Goal: Task Accomplishment & Management: Use online tool/utility

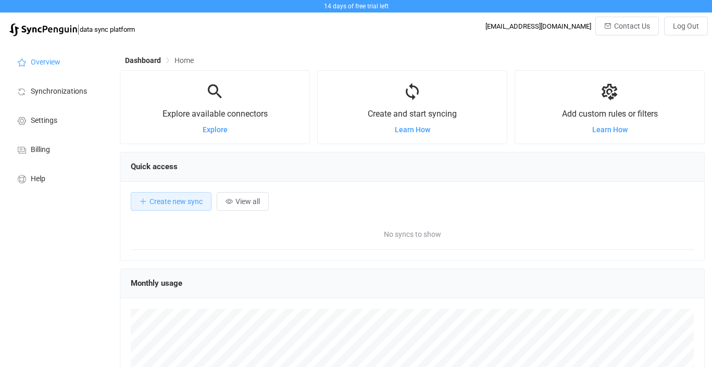
scroll to position [202, 585]
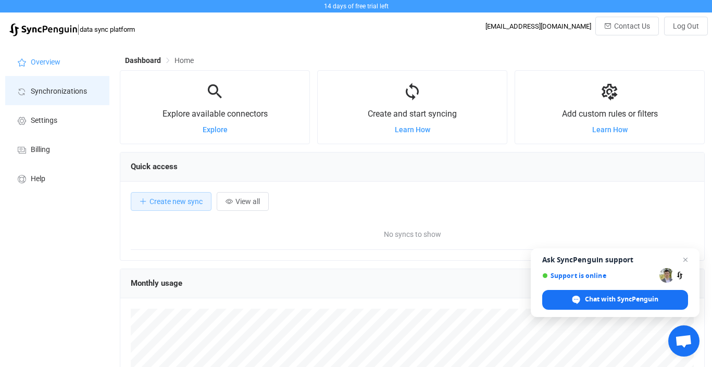
click at [80, 93] on span "Synchronizations" at bounding box center [59, 92] width 56 height 8
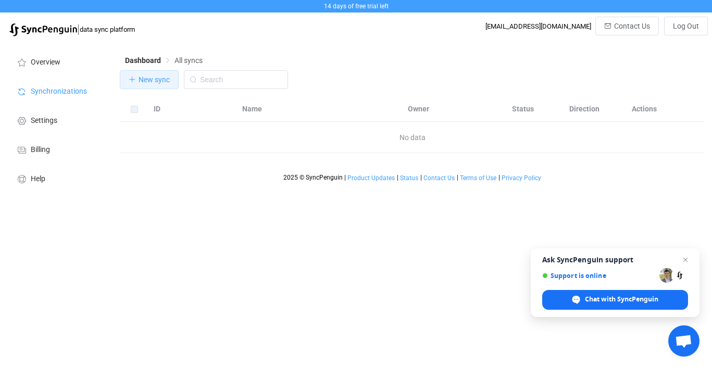
click at [132, 80] on icon "button" at bounding box center [132, 79] width 7 height 7
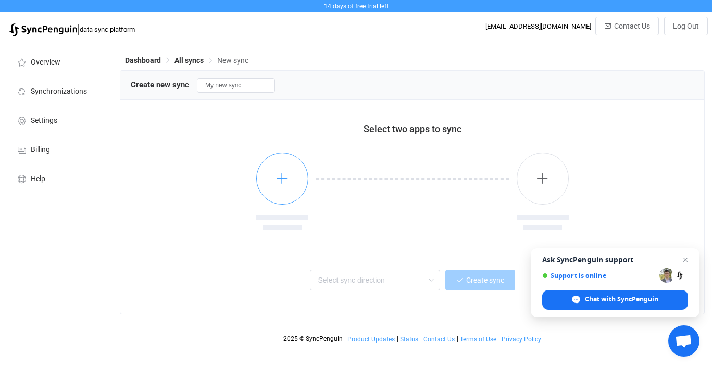
click at [279, 185] on icon "button" at bounding box center [282, 178] width 13 height 13
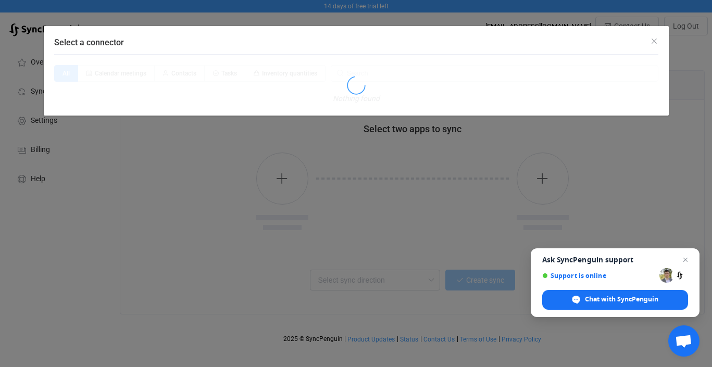
click at [168, 216] on div "Select a connector All Calendar meetings Contacts Tasks Inventory quantities No…" at bounding box center [356, 183] width 712 height 367
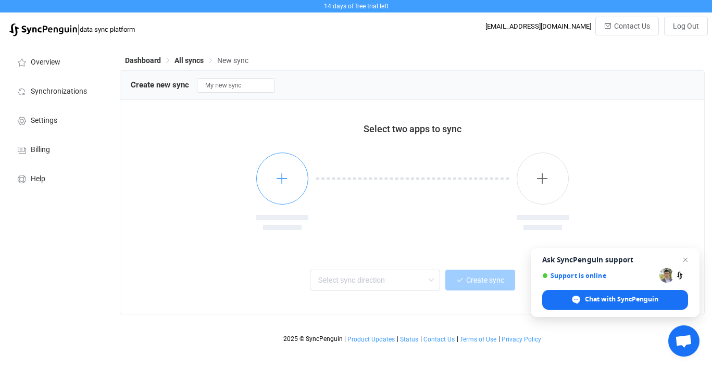
click at [278, 195] on button "button" at bounding box center [282, 179] width 52 height 52
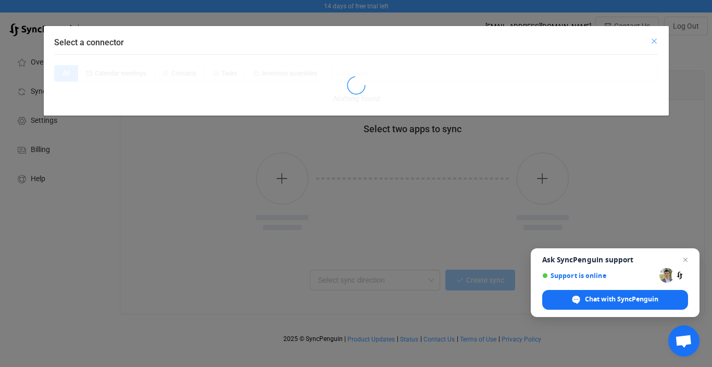
click at [653, 41] on icon "Close" at bounding box center [654, 41] width 8 height 8
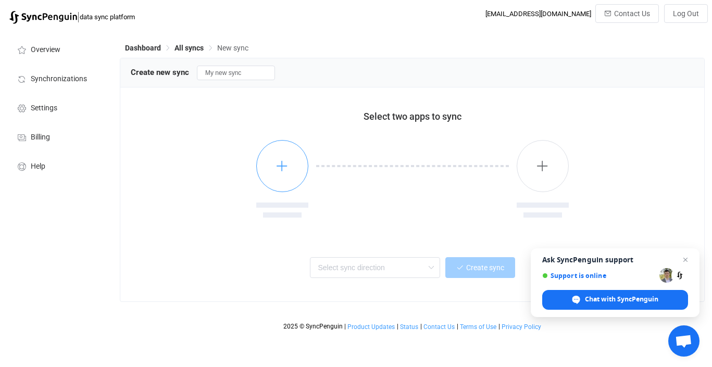
click at [289, 174] on button "button" at bounding box center [282, 166] width 52 height 52
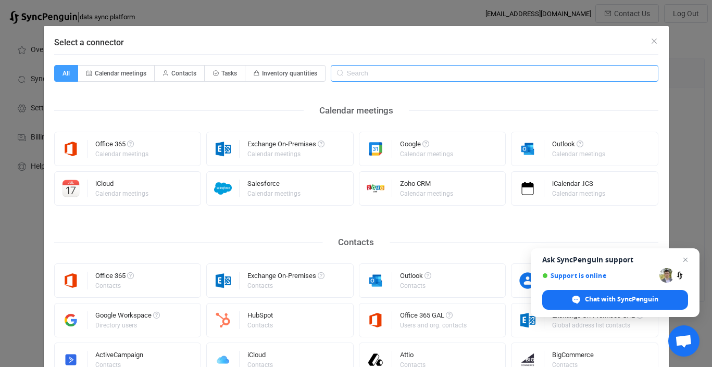
click at [357, 73] on input "Select a connector" at bounding box center [495, 73] width 328 height 17
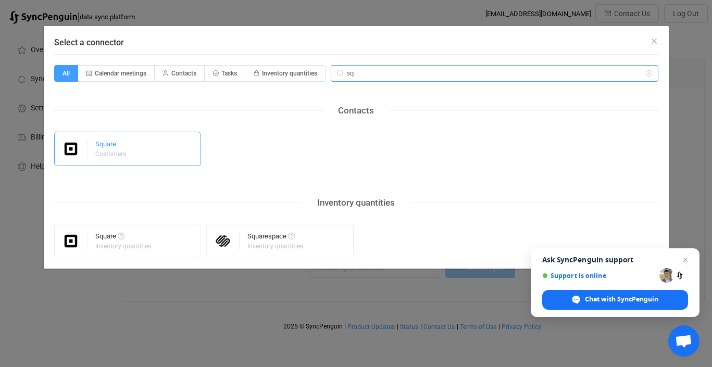
type input "sq"
click at [150, 155] on div "Square Customers" at bounding box center [127, 149] width 147 height 34
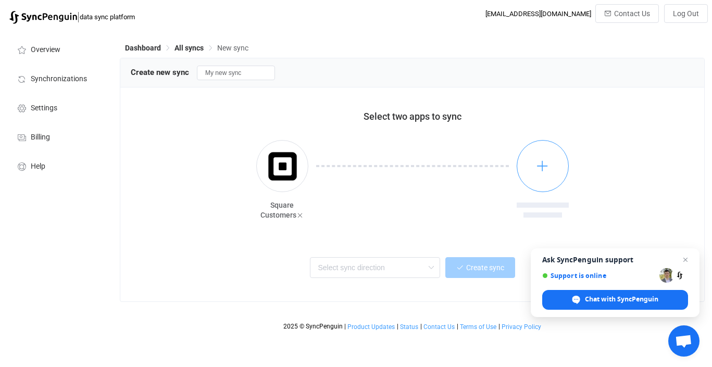
click at [549, 162] on icon "button" at bounding box center [542, 165] width 13 height 13
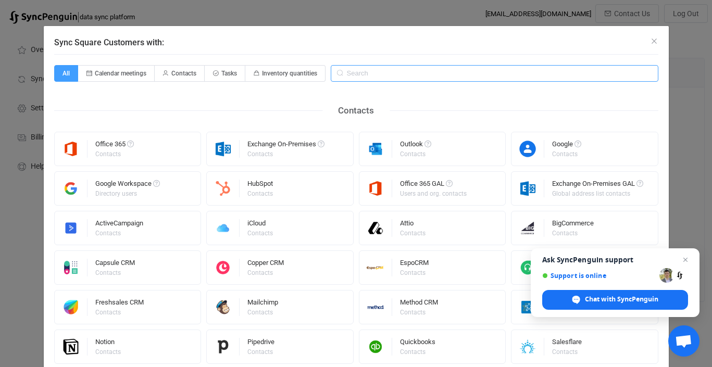
click at [400, 78] on input "Sync Square Customers with:" at bounding box center [495, 73] width 328 height 17
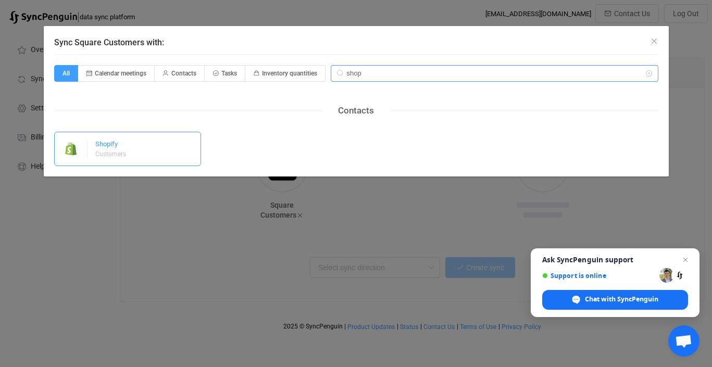
type input "shop"
click at [185, 145] on div "Shopify Customers" at bounding box center [127, 149] width 147 height 34
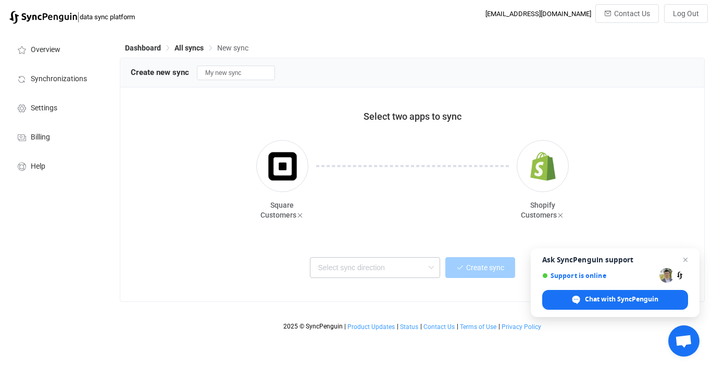
click at [430, 269] on icon at bounding box center [431, 267] width 13 height 21
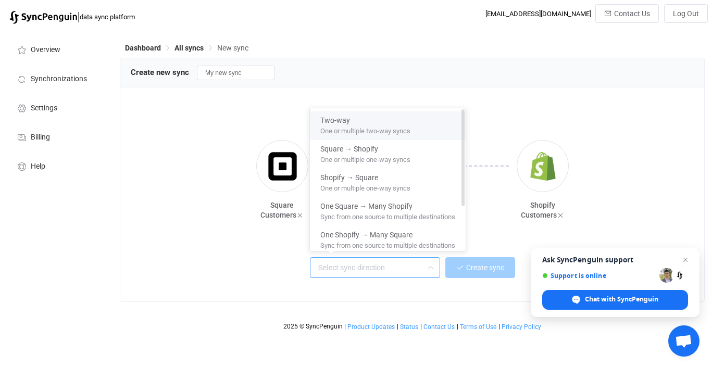
click at [382, 129] on span "One or multiple two-way syncs" at bounding box center [365, 128] width 90 height 11
type input "Two-way"
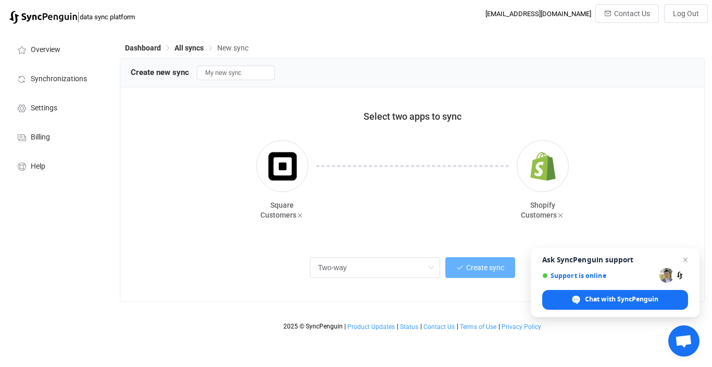
click at [465, 264] on button "Create sync" at bounding box center [481, 267] width 70 height 21
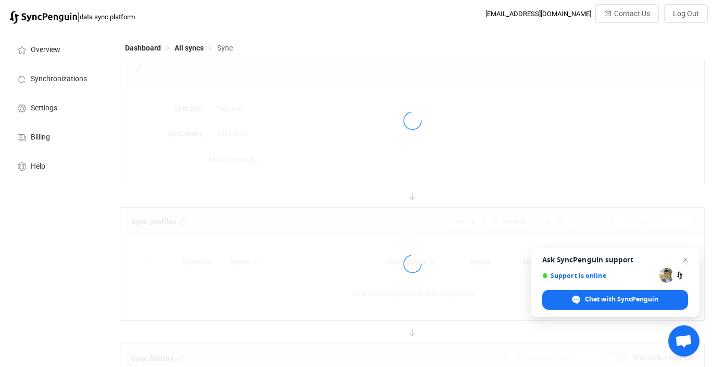
type input "10 minutes"
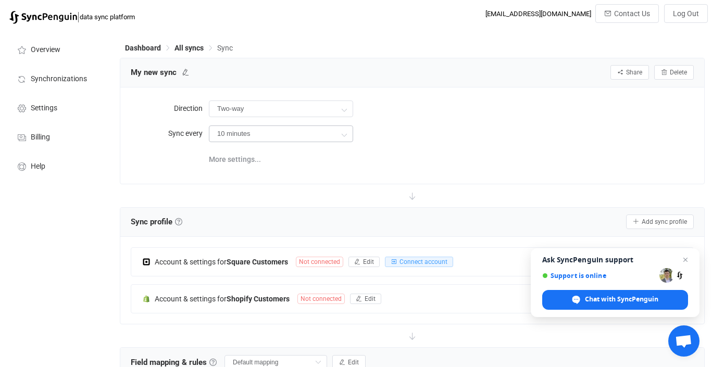
click at [341, 134] on icon at bounding box center [344, 134] width 13 height 21
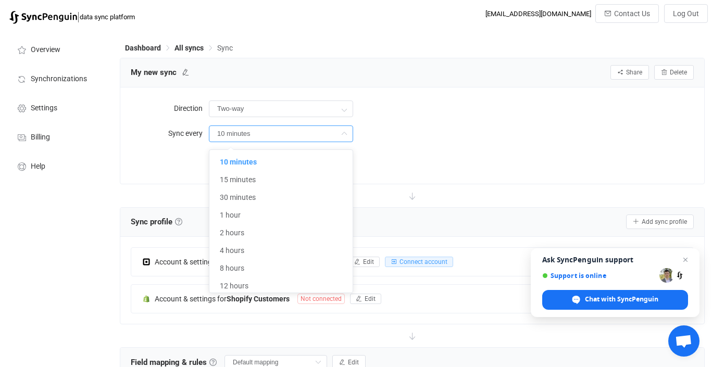
click at [341, 134] on icon at bounding box center [344, 134] width 13 height 21
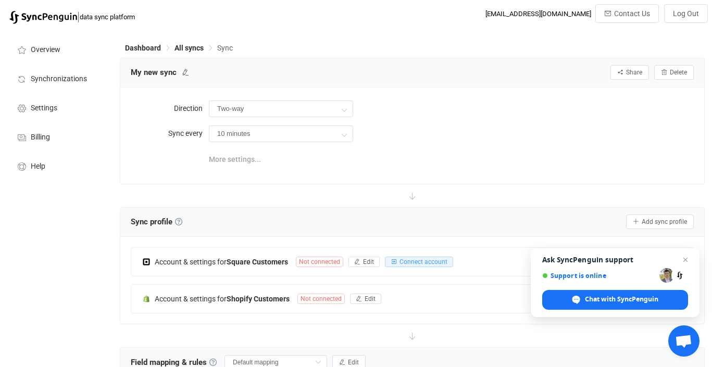
click at [237, 159] on span "More settings..." at bounding box center [235, 159] width 52 height 21
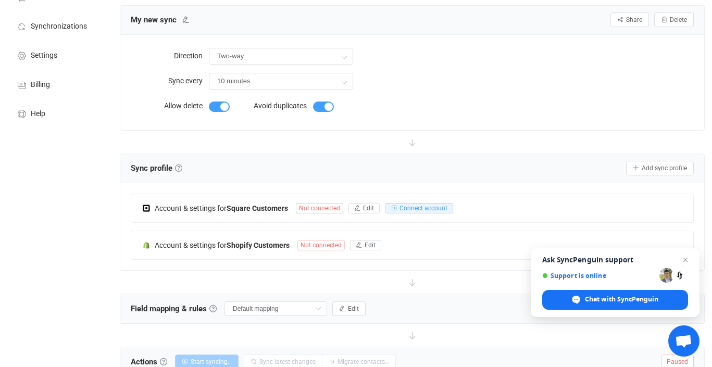
scroll to position [54, 0]
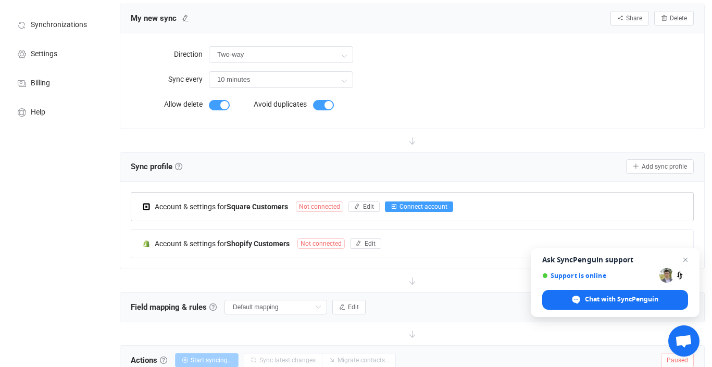
click at [413, 209] on span "Connect account" at bounding box center [424, 206] width 48 height 7
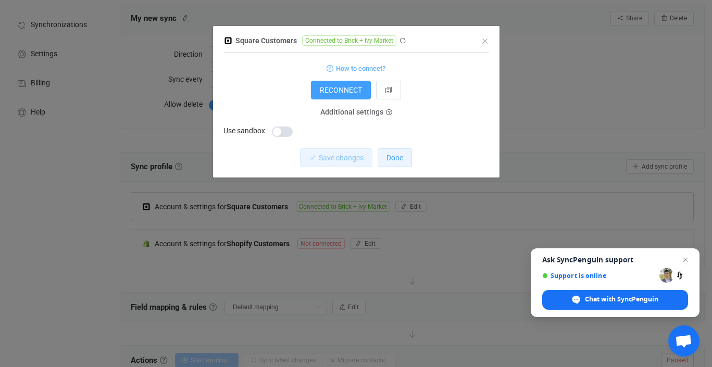
click at [392, 162] on span "Done" at bounding box center [395, 158] width 17 height 8
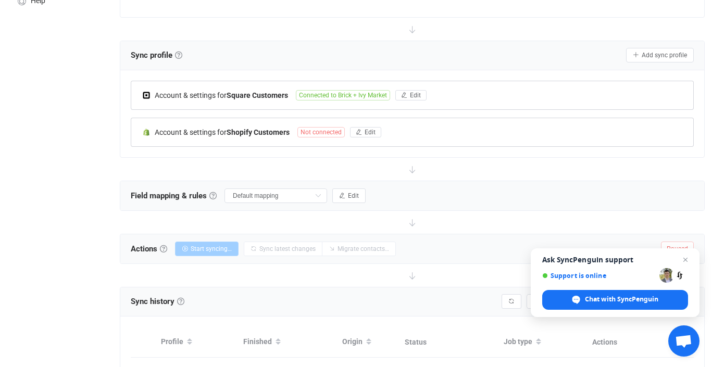
scroll to position [165, 0]
click at [333, 138] on div "Account & settings for Shopify Customers Not connected Edit" at bounding box center [412, 133] width 562 height 28
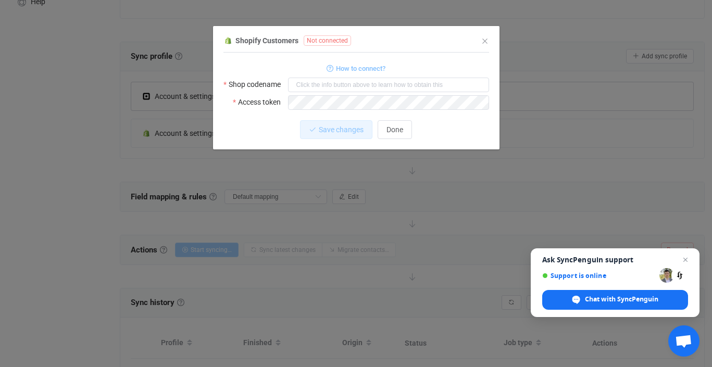
click at [357, 72] on span "How to connect?" at bounding box center [361, 69] width 50 height 12
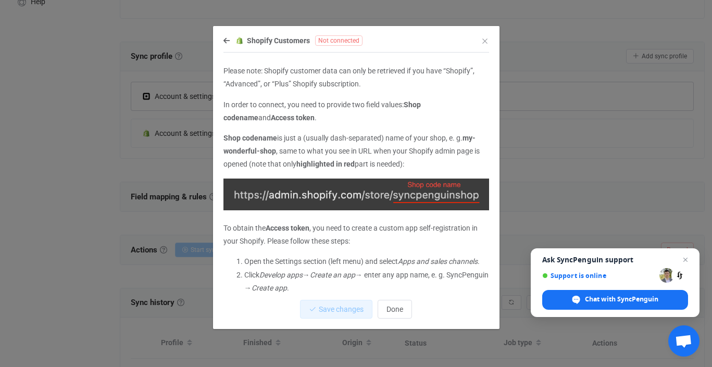
scroll to position [1, 0]
click at [483, 42] on icon "Close" at bounding box center [485, 41] width 8 height 8
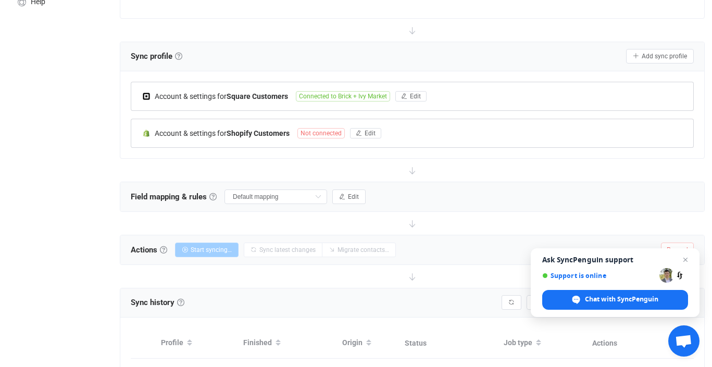
click at [333, 135] on span "Not connected" at bounding box center [321, 133] width 47 height 10
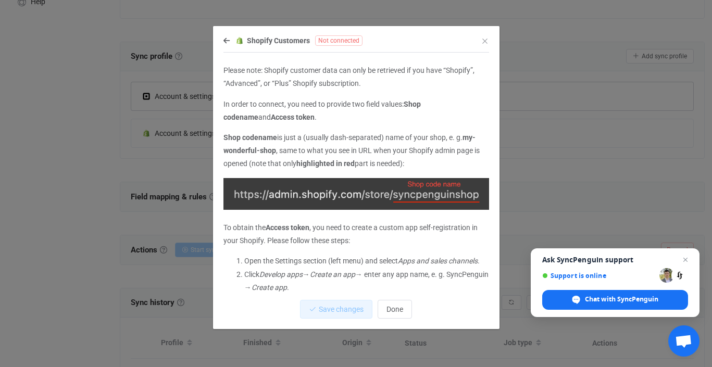
click at [400, 193] on img "dialog" at bounding box center [357, 194] width 266 height 32
click at [416, 198] on img "dialog" at bounding box center [357, 194] width 266 height 32
click at [387, 193] on img "dialog" at bounding box center [357, 194] width 266 height 32
click at [419, 190] on img "dialog" at bounding box center [357, 194] width 266 height 32
click at [422, 183] on img "dialog" at bounding box center [357, 194] width 266 height 32
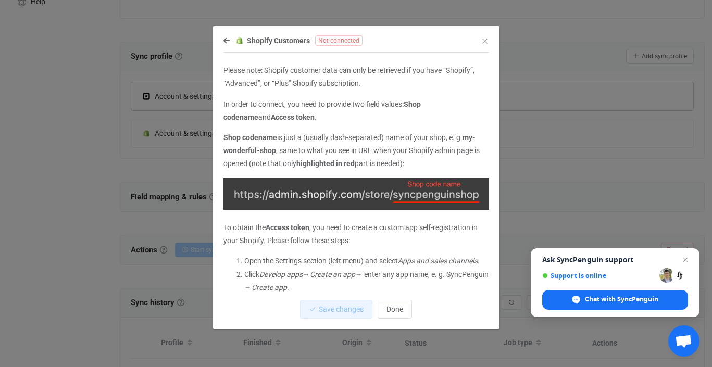
click at [287, 192] on img "dialog" at bounding box center [357, 194] width 266 height 32
click at [263, 193] on img "dialog" at bounding box center [357, 194] width 266 height 32
click at [486, 45] on icon "Close" at bounding box center [485, 41] width 8 height 8
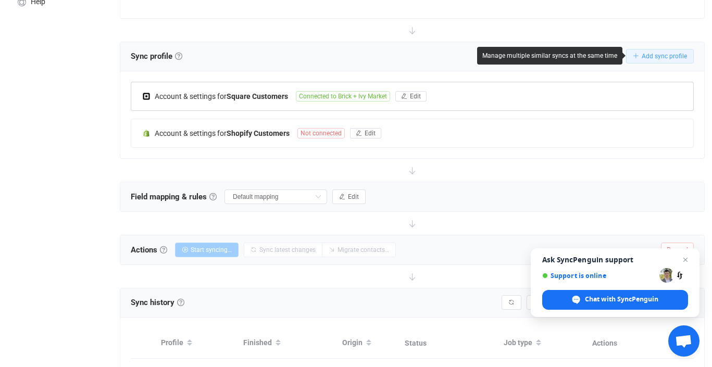
click at [672, 60] on button "Add sync profile" at bounding box center [660, 56] width 68 height 15
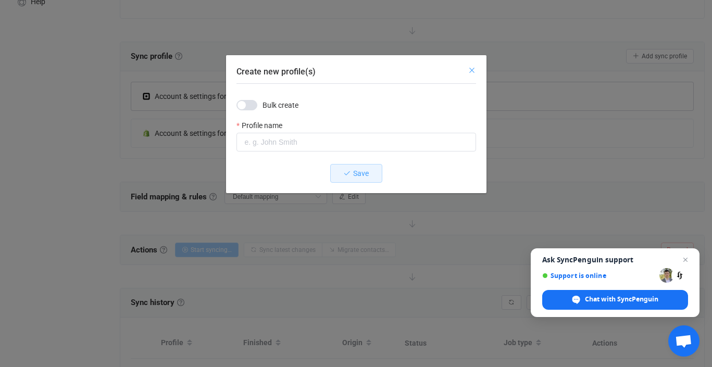
click at [474, 69] on icon "Close" at bounding box center [472, 70] width 8 height 8
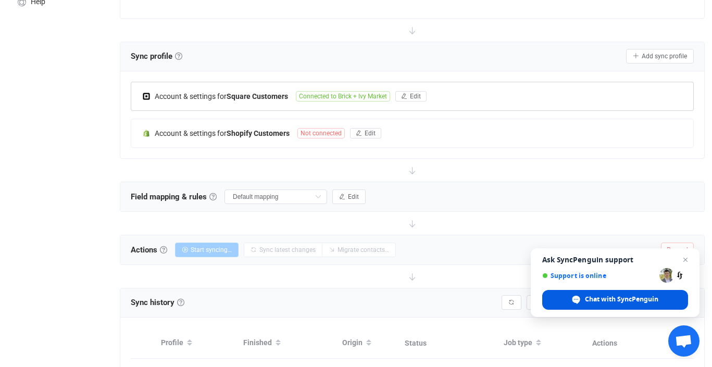
click at [605, 300] on span "Chat with SyncPenguin" at bounding box center [621, 299] width 73 height 9
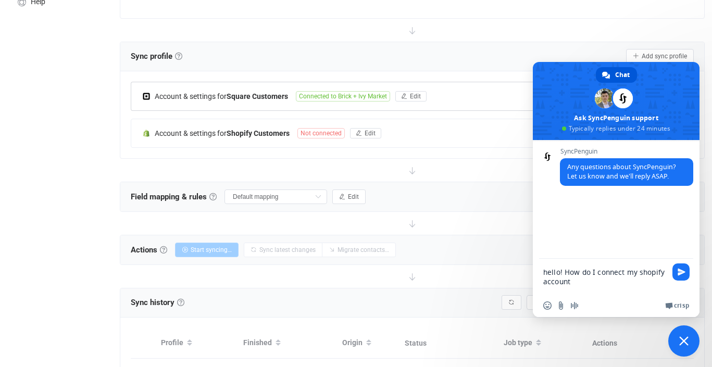
type textarea "hello! How do I connect my shopify account?"
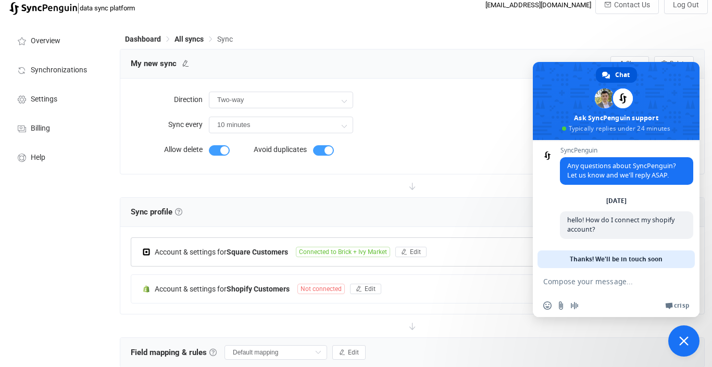
scroll to position [0, 0]
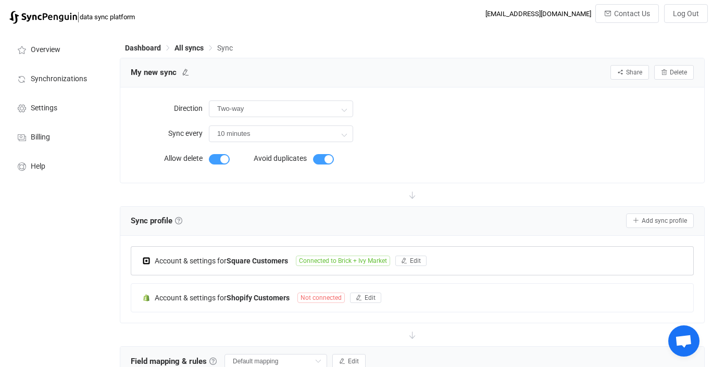
click at [685, 344] on span "Open chat" at bounding box center [683, 342] width 17 height 15
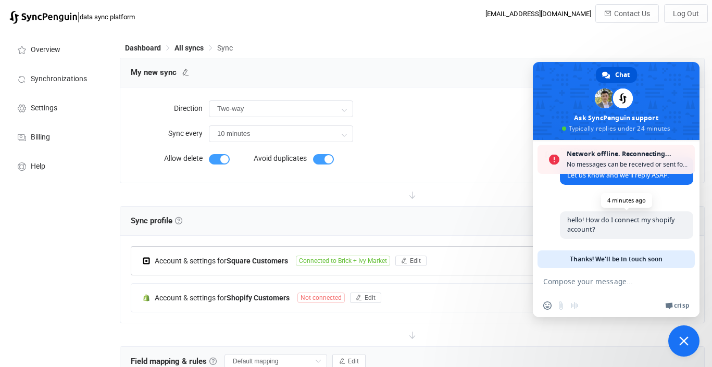
scroll to position [2, 0]
